Goal: Task Accomplishment & Management: Use online tool/utility

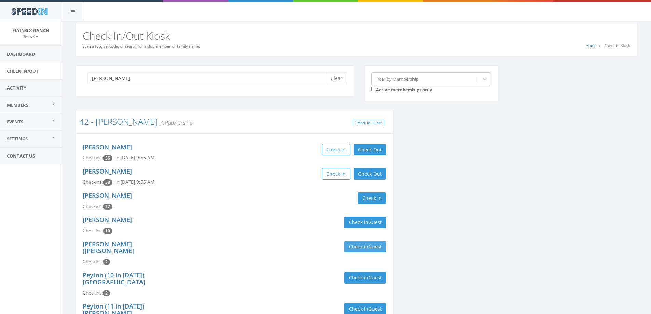
type input "otto"
click at [354, 245] on button "Check in Guest" at bounding box center [365, 247] width 42 height 12
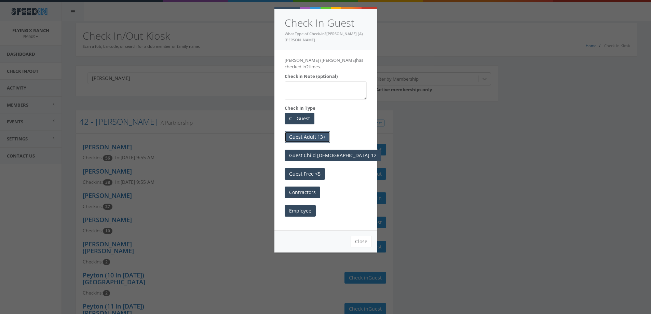
click at [308, 131] on button "Guest Adult 13+" at bounding box center [306, 137] width 45 height 12
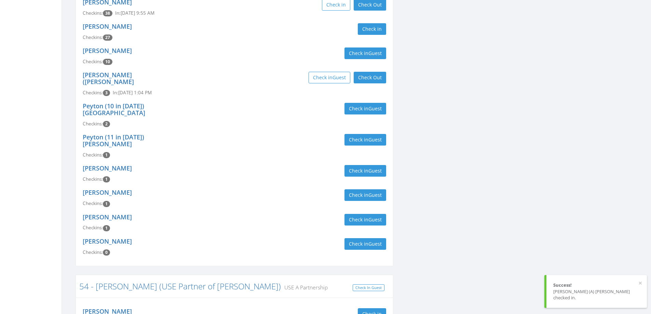
scroll to position [171, 0]
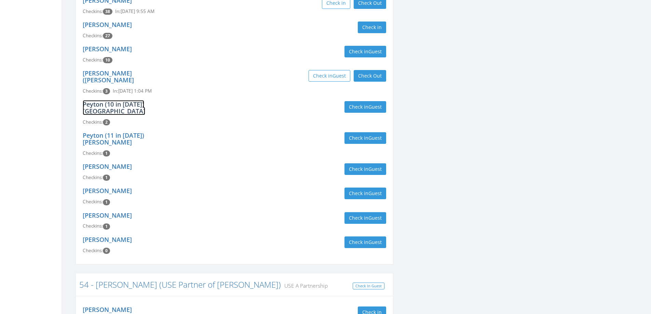
click at [134, 100] on link "Peyton (10 in [DATE]) [GEOGRAPHIC_DATA]" at bounding box center [114, 107] width 62 height 15
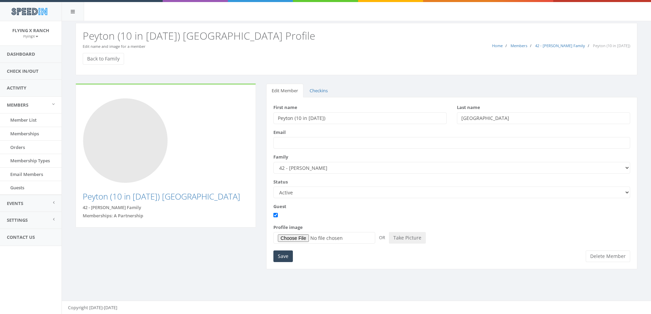
click at [625, 193] on select "Active Candidate Not Active" at bounding box center [451, 192] width 356 height 12
select select "not_active"
click at [273, 186] on select "Active Candidate Not Active" at bounding box center [451, 192] width 356 height 12
click at [280, 251] on input "Save" at bounding box center [282, 256] width 19 height 12
click at [112, 57] on link "Back to Family" at bounding box center [103, 59] width 41 height 12
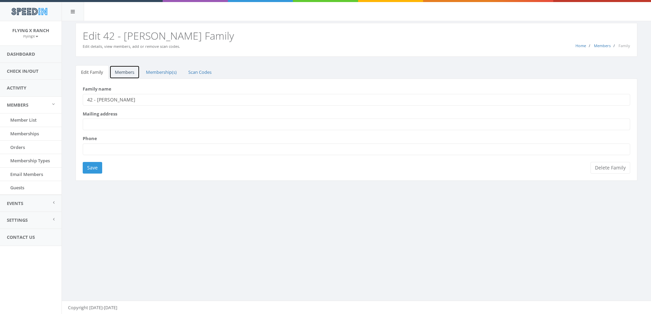
click at [127, 69] on link "Members" at bounding box center [124, 72] width 30 height 14
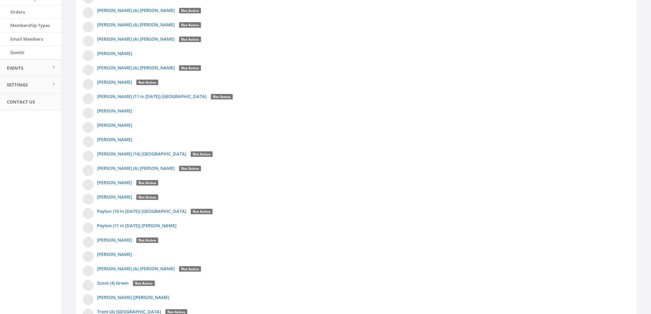
scroll to position [199, 0]
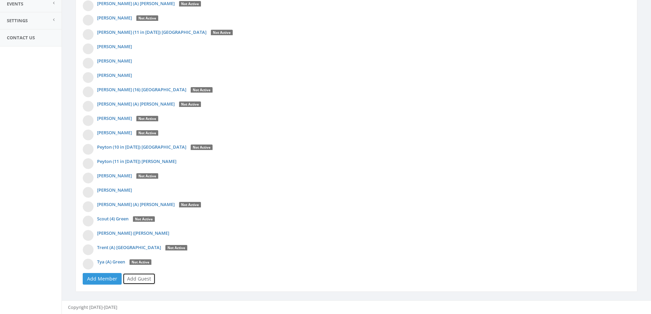
click at [138, 278] on link "Add Guest" at bounding box center [139, 279] width 33 height 12
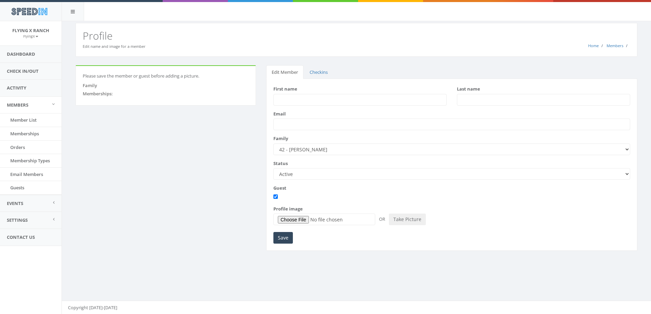
click at [282, 103] on input "First name" at bounding box center [359, 100] width 173 height 12
type input "Isaac"
type input "Friend"
click at [282, 238] on input "Save" at bounding box center [282, 238] width 19 height 12
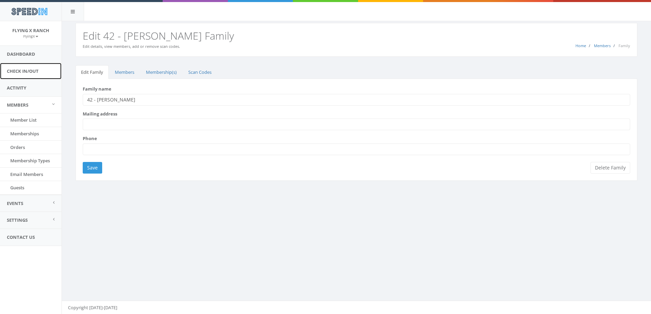
click at [40, 69] on link "Check In/Out" at bounding box center [30, 71] width 61 height 17
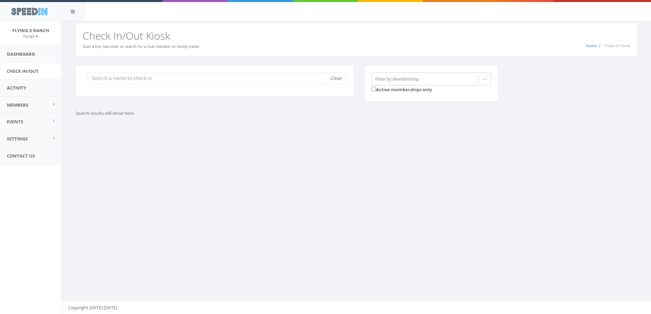
click at [110, 79] on input "search" at bounding box center [208, 78] width 243 height 12
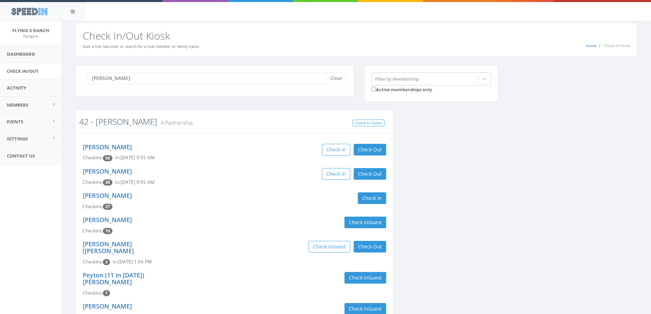
type input "[PERSON_NAME]"
click at [100, 123] on link "42 - [PERSON_NAME]" at bounding box center [118, 121] width 78 height 11
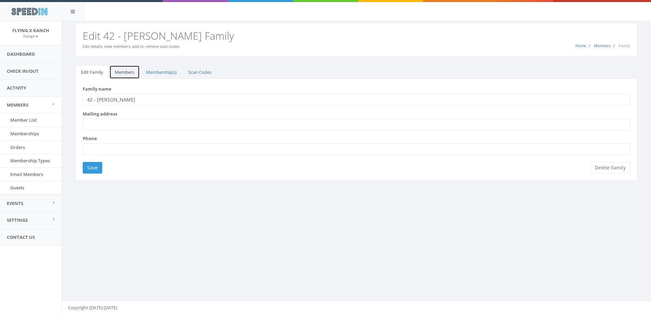
click at [125, 71] on link "Members" at bounding box center [124, 72] width 30 height 14
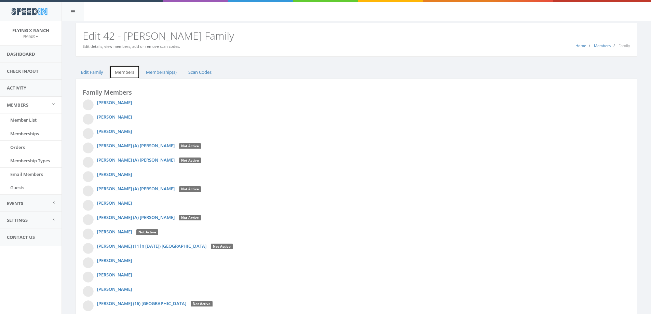
scroll to position [214, 0]
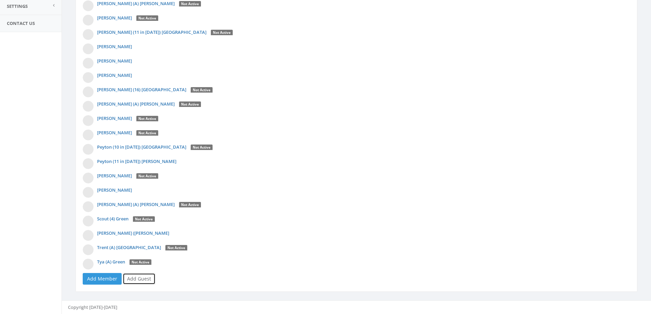
click at [145, 280] on link "Add Guest" at bounding box center [139, 279] width 33 height 12
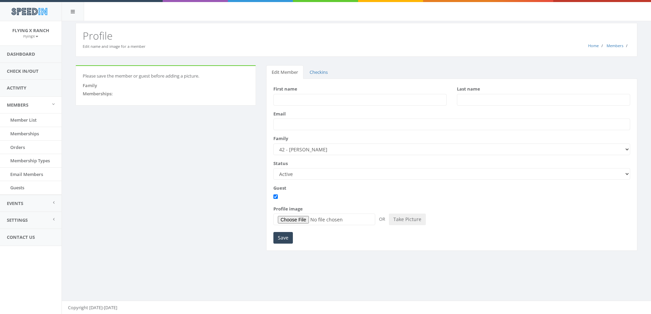
click at [316, 99] on input "First name" at bounding box center [359, 100] width 173 height 12
type input "Delilah"
type input "[PERSON_NAME]"
click at [284, 237] on input "Save" at bounding box center [282, 238] width 19 height 12
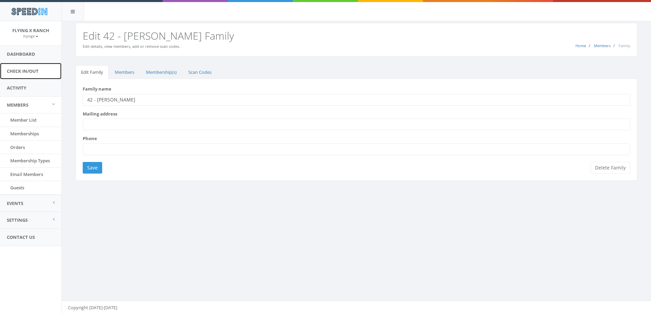
click at [38, 69] on link "Check In/Out" at bounding box center [30, 71] width 61 height 17
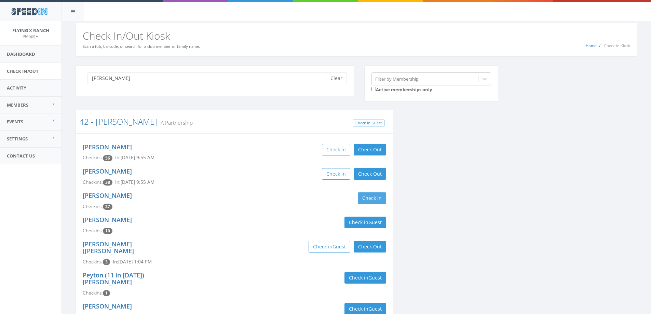
type input "otto"
click at [374, 197] on button "Check in" at bounding box center [372, 198] width 28 height 12
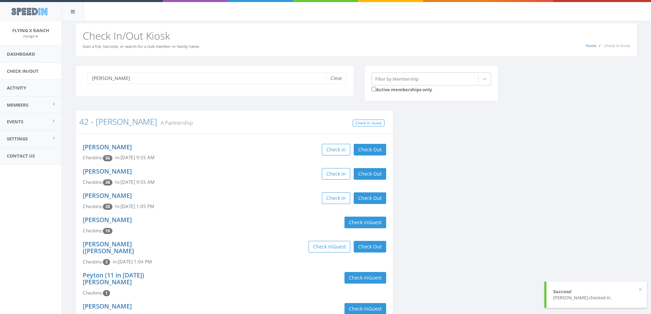
click at [254, 183] on div "Marcel Ray Checkins: 38 In: Aug 29, 9:55 AM Check in Check Out Check Out" at bounding box center [234, 177] width 313 height 24
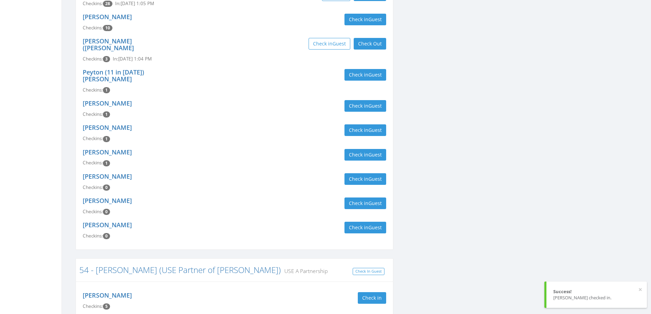
scroll to position [205, 0]
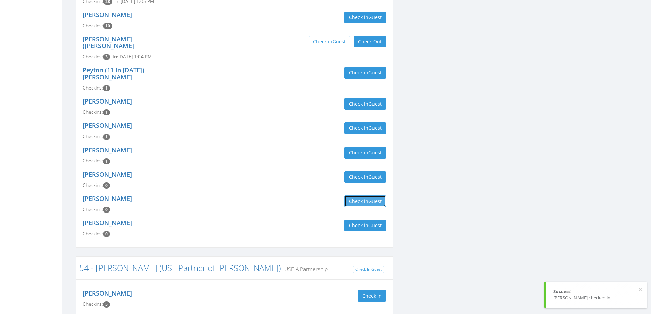
click at [356, 195] on button "Check in Guest" at bounding box center [365, 201] width 42 height 12
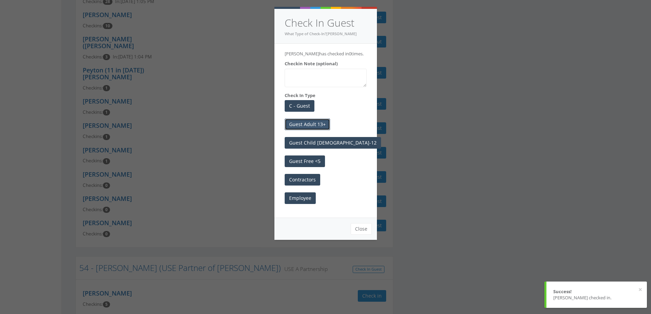
click at [320, 122] on button "Guest Adult 13+" at bounding box center [306, 124] width 45 height 12
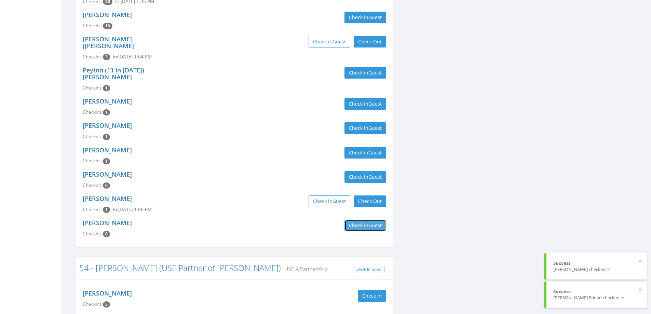
click at [378, 222] on span "Guest" at bounding box center [374, 225] width 13 height 6
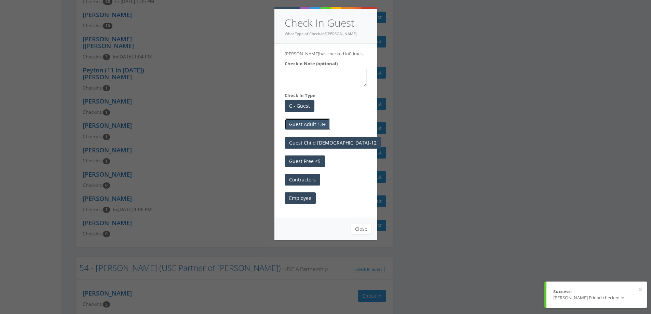
click at [318, 123] on button "Guest Adult 13+" at bounding box center [306, 124] width 45 height 12
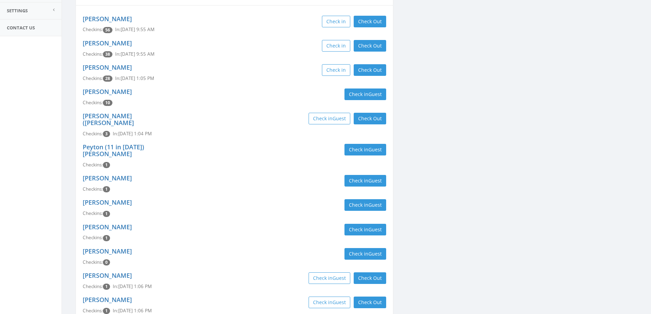
scroll to position [0, 0]
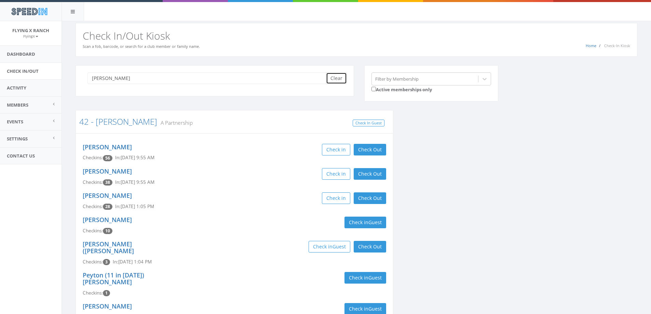
click at [337, 75] on button "Clear" at bounding box center [336, 78] width 21 height 12
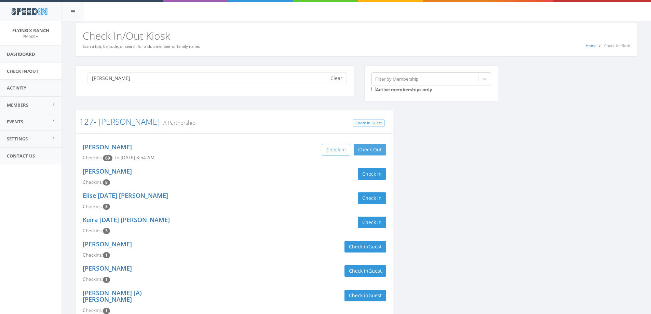
type input "gerdes"
click at [365, 149] on button "Check Out" at bounding box center [369, 150] width 32 height 12
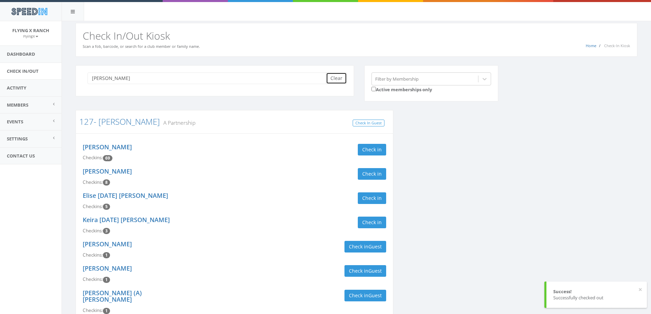
click at [333, 82] on button "Clear" at bounding box center [336, 78] width 21 height 12
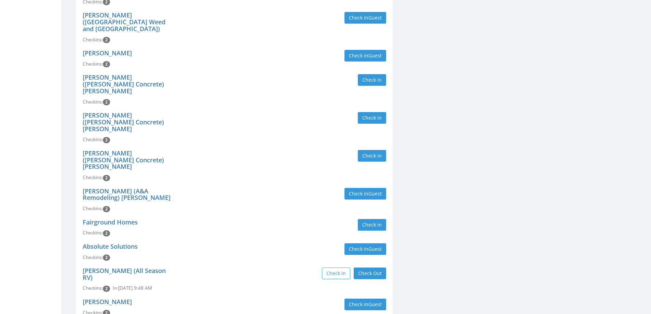
scroll to position [1502, 0]
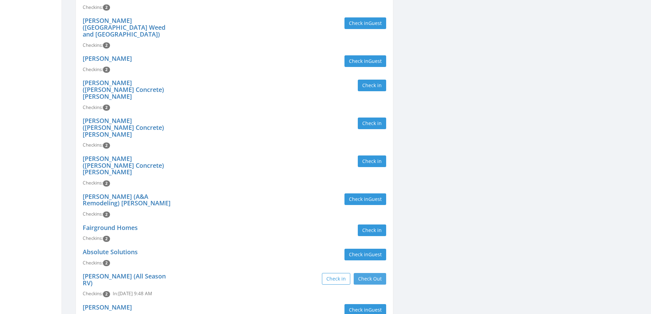
type input "contract"
click at [364, 273] on button "Check Out" at bounding box center [369, 279] width 32 height 12
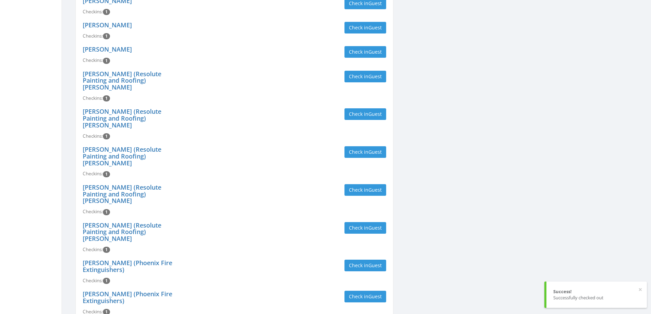
scroll to position [3005, 0]
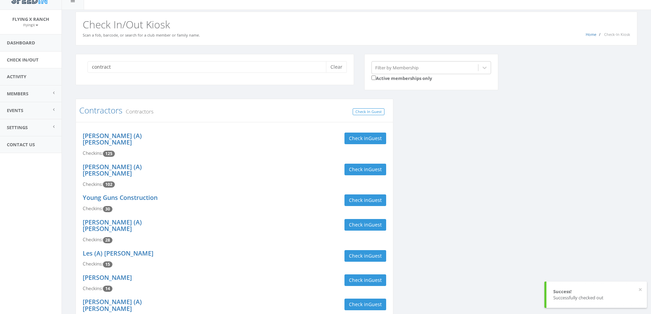
scroll to position [0, 0]
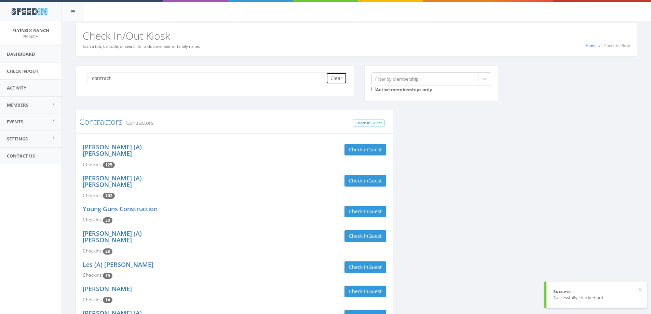
click at [341, 76] on button "Clear" at bounding box center [336, 78] width 21 height 12
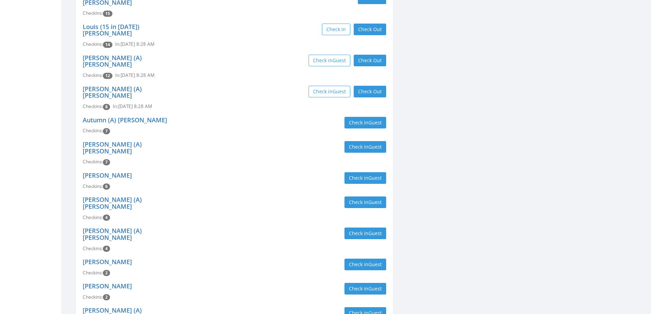
scroll to position [205, 0]
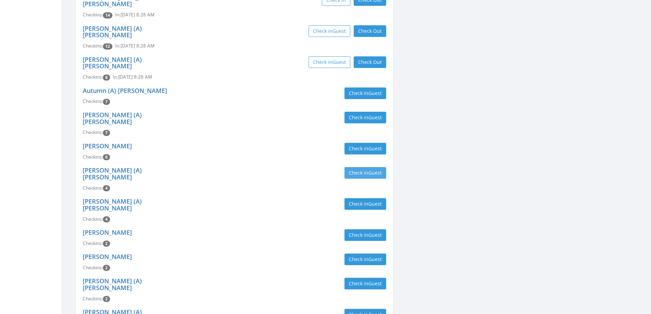
type input "drne"
click at [373, 169] on span "Guest" at bounding box center [374, 172] width 13 height 6
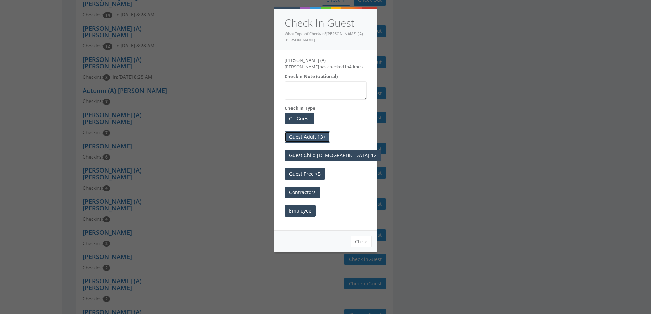
click at [319, 131] on button "Guest Adult 13+" at bounding box center [306, 137] width 45 height 12
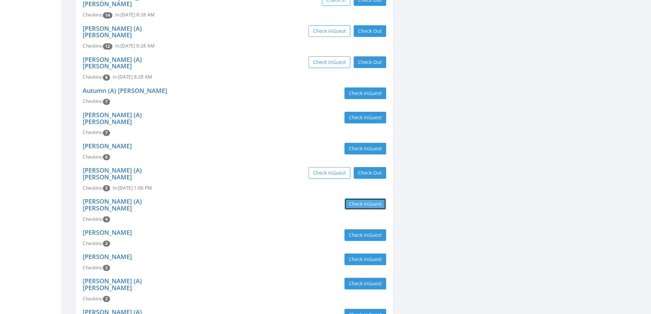
click at [346, 198] on button "Check in Guest" at bounding box center [365, 204] width 42 height 12
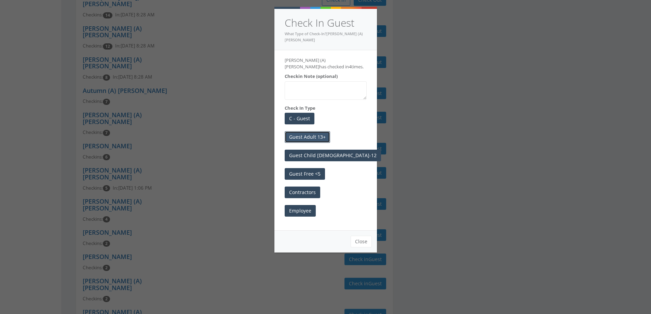
click at [304, 131] on button "Guest Adult 13+" at bounding box center [306, 137] width 45 height 12
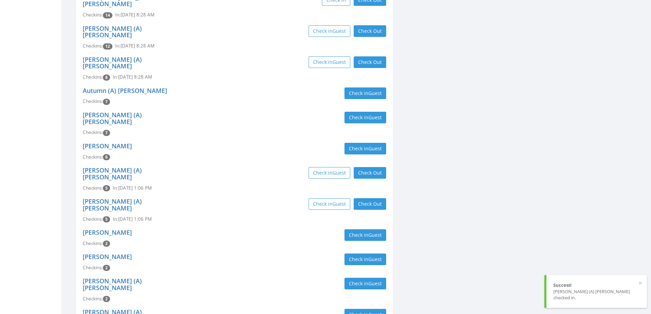
scroll to position [0, 0]
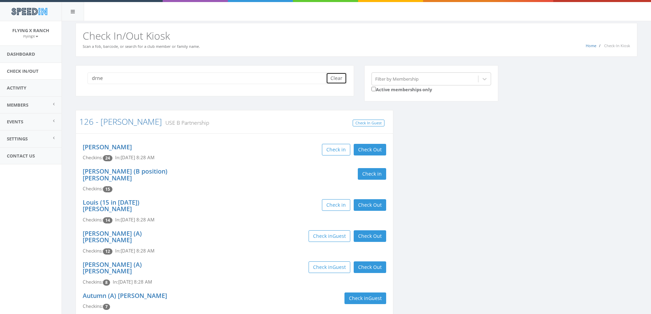
click at [345, 81] on button "Clear" at bounding box center [336, 78] width 21 height 12
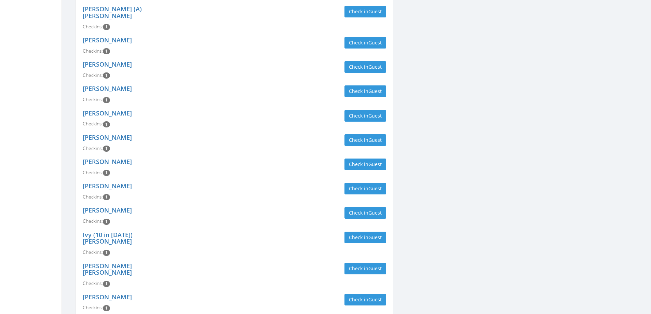
scroll to position [1093, 0]
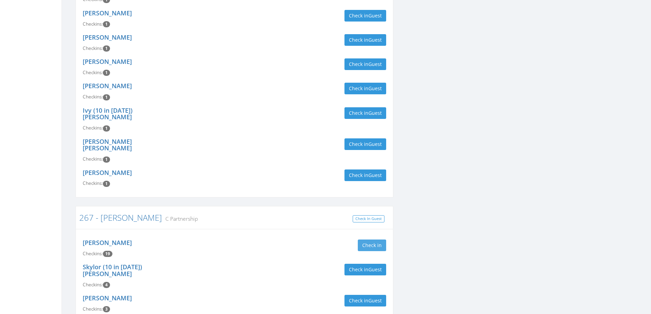
type input "snyder"
click at [374, 239] on button "Check in" at bounding box center [372, 245] width 28 height 12
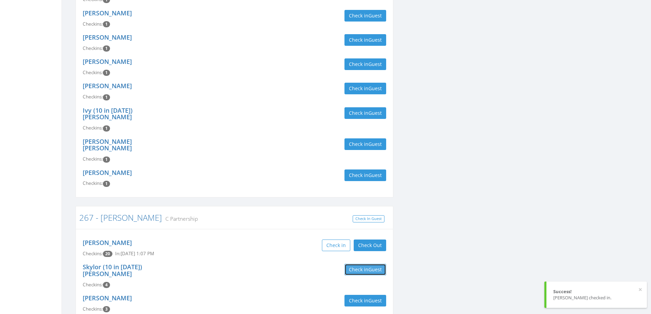
click at [365, 264] on button "Check in Guest" at bounding box center [365, 270] width 42 height 12
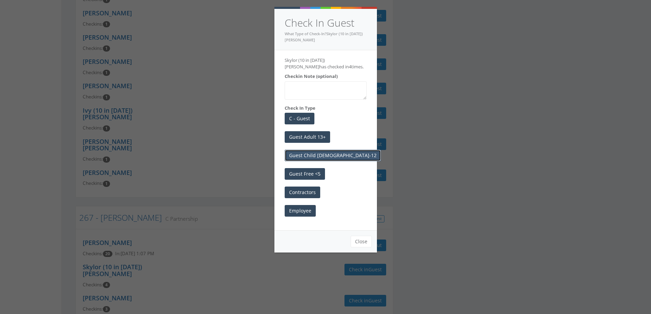
click at [316, 155] on button "Guest Child [DEMOGRAPHIC_DATA]-12" at bounding box center [332, 156] width 96 height 12
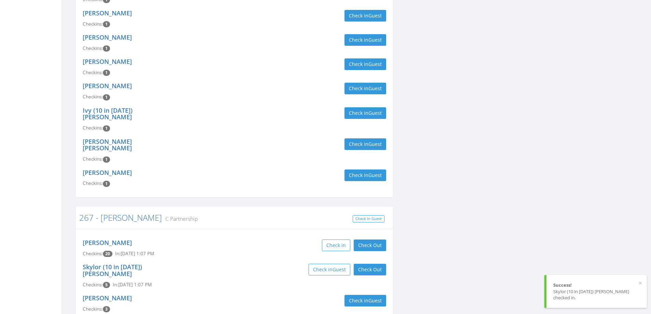
scroll to position [1125, 0]
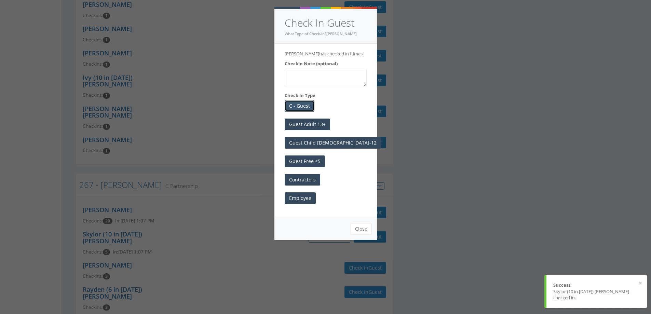
click at [293, 102] on button "C - Guest" at bounding box center [299, 106] width 30 height 12
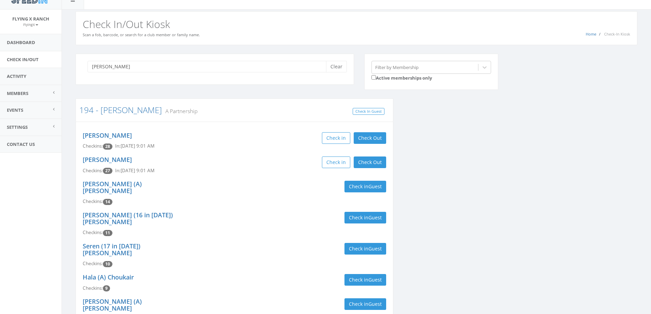
scroll to position [0, 0]
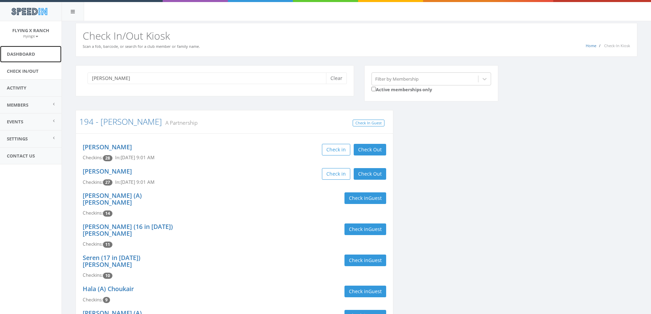
click at [25, 55] on link "Dashboard" at bounding box center [30, 54] width 61 height 17
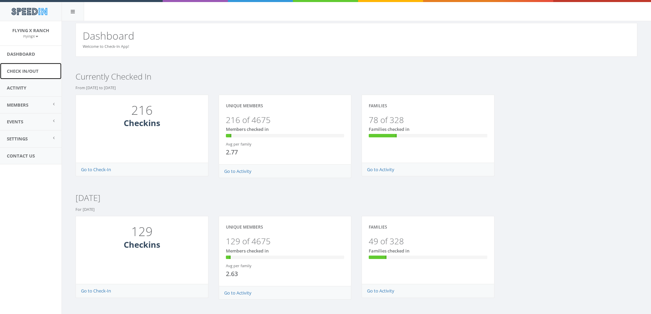
click at [36, 69] on link "Check In/Out" at bounding box center [30, 71] width 61 height 17
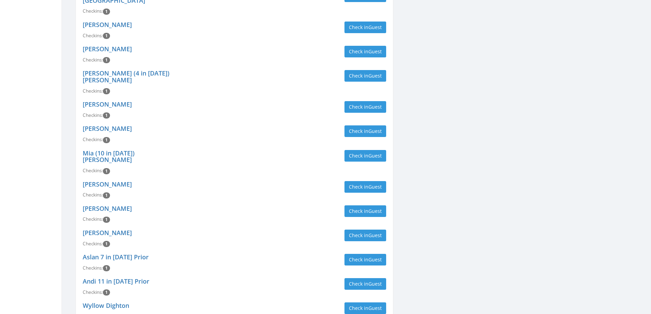
scroll to position [1024, 0]
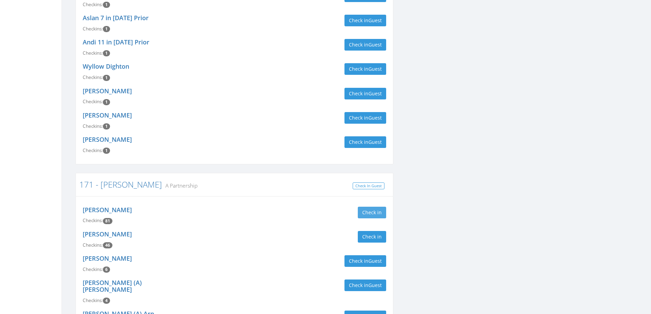
type input "[PERSON_NAME]"
click at [379, 207] on button "Check in" at bounding box center [372, 213] width 28 height 12
click at [306, 252] on div "[PERSON_NAME] Checkins: 6 Check in Guest" at bounding box center [234, 264] width 313 height 24
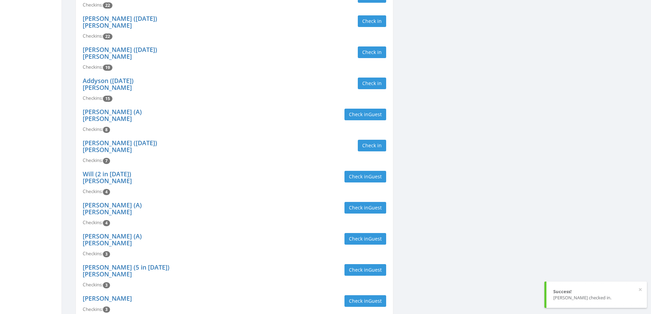
scroll to position [0, 0]
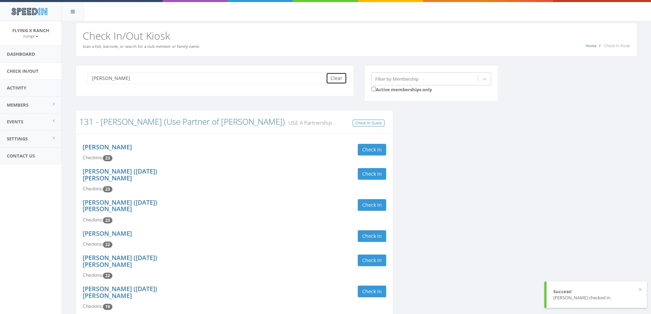
click at [342, 74] on button "Clear" at bounding box center [336, 78] width 21 height 12
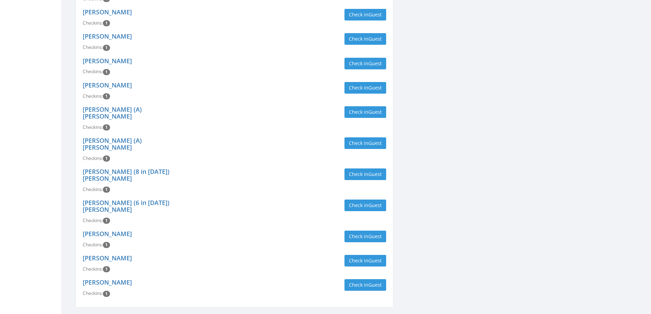
scroll to position [1878, 0]
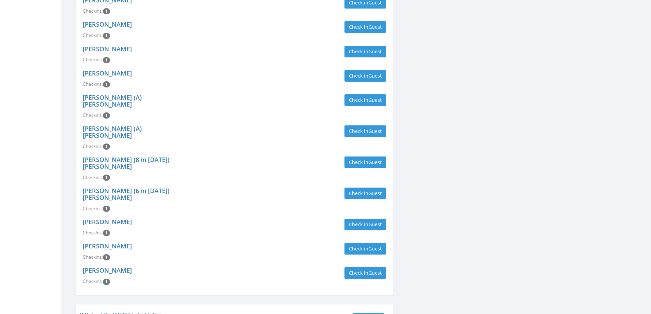
type input "[PERSON_NAME]"
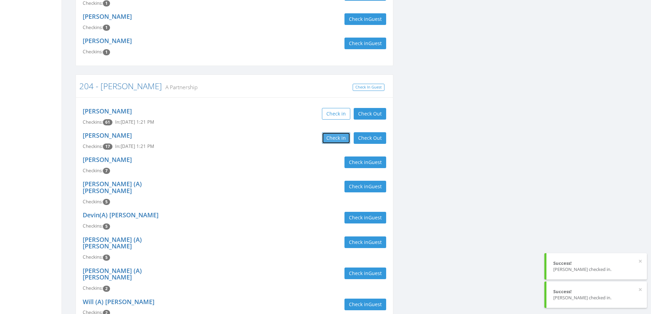
scroll to position [2117, 0]
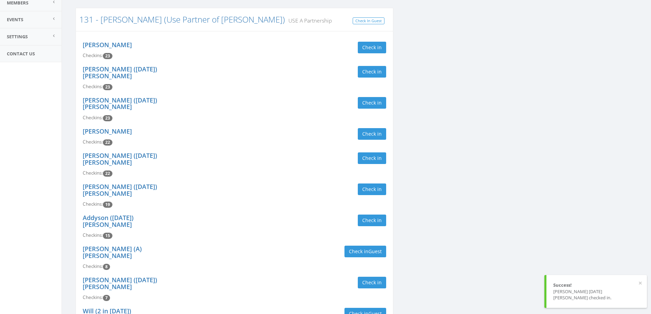
scroll to position [0, 0]
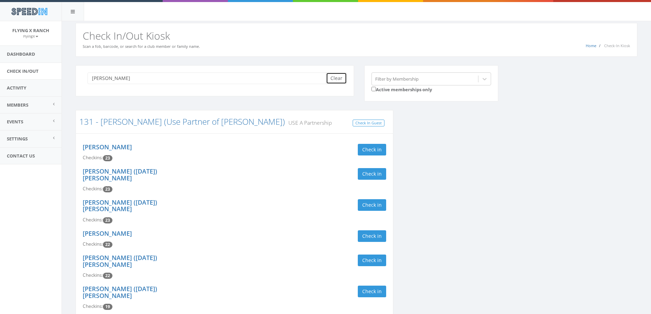
click at [336, 79] on button "Clear" at bounding box center [336, 78] width 21 height 12
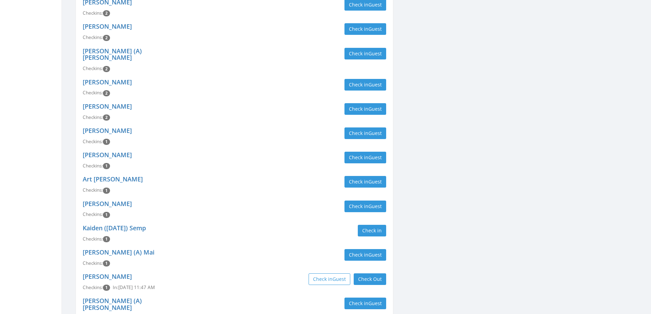
scroll to position [273, 0]
type input "semp"
click at [364, 273] on button "Check Out" at bounding box center [369, 279] width 32 height 12
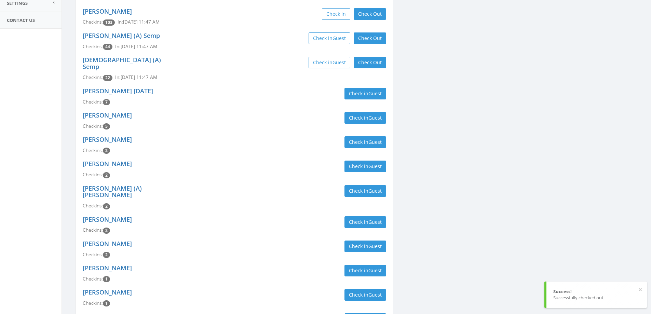
scroll to position [0, 0]
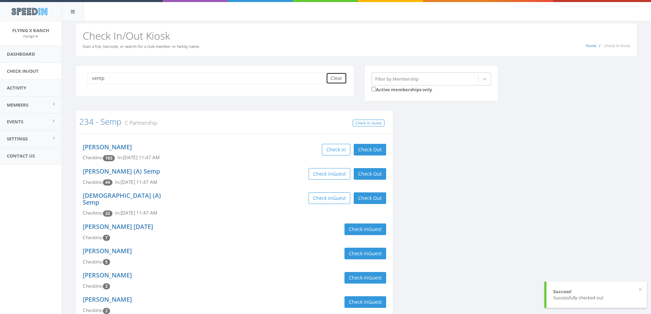
click at [330, 79] on button "Clear" at bounding box center [336, 78] width 21 height 12
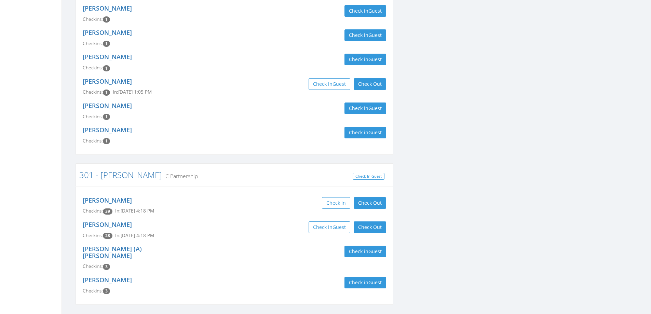
scroll to position [372, 0]
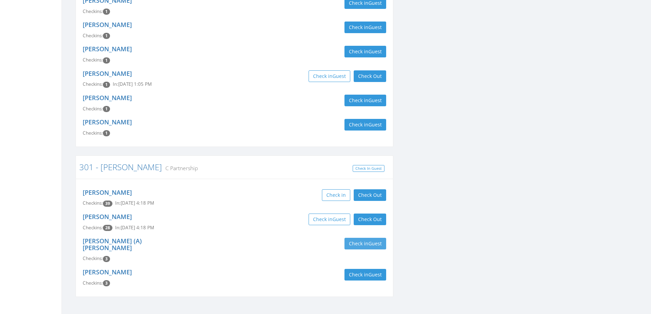
type input "[PERSON_NAME]"
click at [372, 240] on span "Guest" at bounding box center [374, 243] width 13 height 6
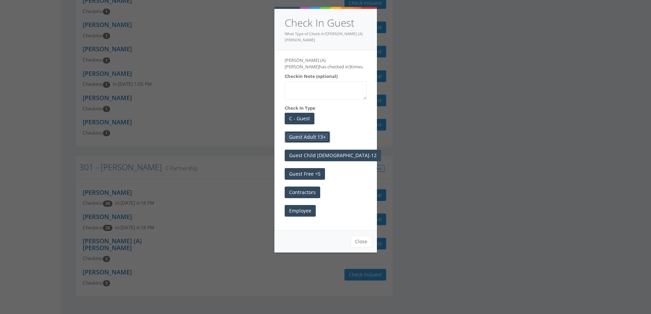
click at [317, 131] on button "Guest Adult 13+" at bounding box center [306, 137] width 45 height 12
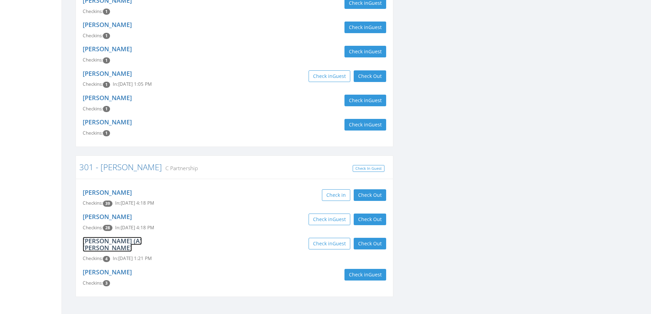
click at [113, 237] on link "[PERSON_NAME] (A) [PERSON_NAME]" at bounding box center [112, 244] width 59 height 15
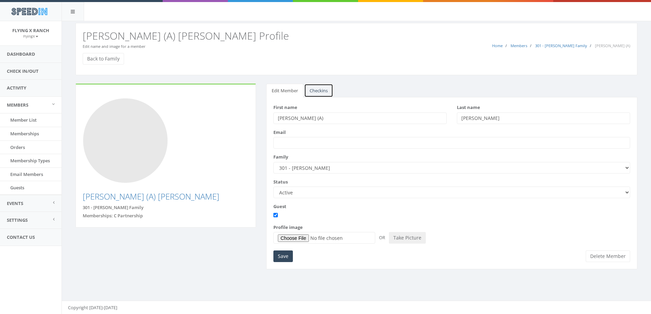
click at [320, 90] on link "Checkins" at bounding box center [318, 91] width 29 height 14
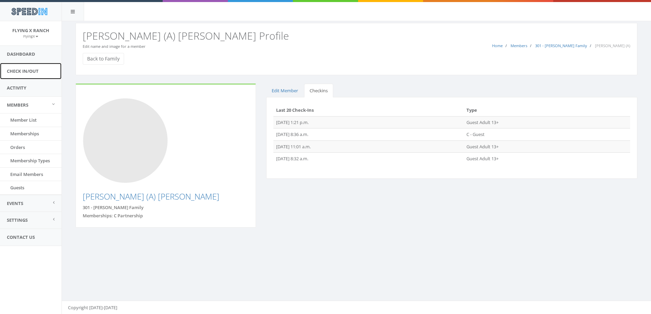
click at [25, 74] on link "Check In/Out" at bounding box center [30, 71] width 61 height 17
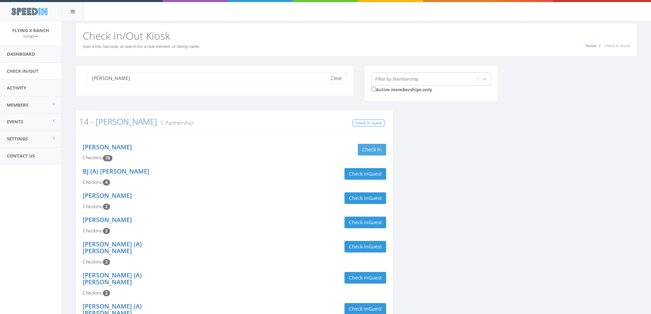
type input "thompson"
click at [372, 144] on button "Check in" at bounding box center [372, 150] width 28 height 12
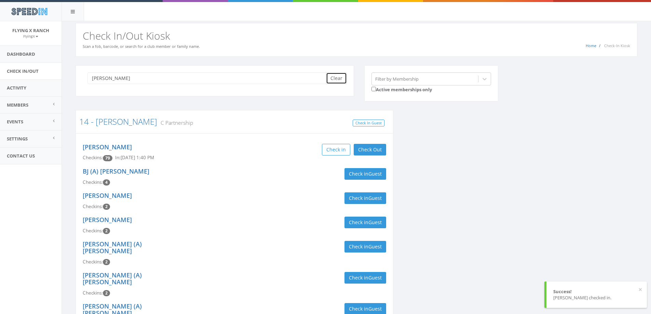
click at [330, 78] on button "Clear" at bounding box center [336, 78] width 21 height 12
click at [18, 57] on link "Dashboard" at bounding box center [30, 54] width 61 height 17
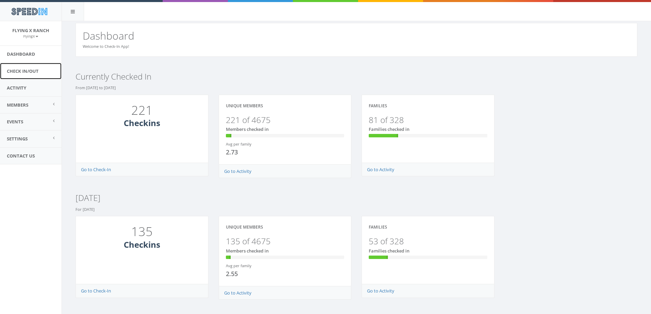
click at [26, 73] on link "Check In/Out" at bounding box center [30, 71] width 61 height 17
